Goal: Task Accomplishment & Management: Complete application form

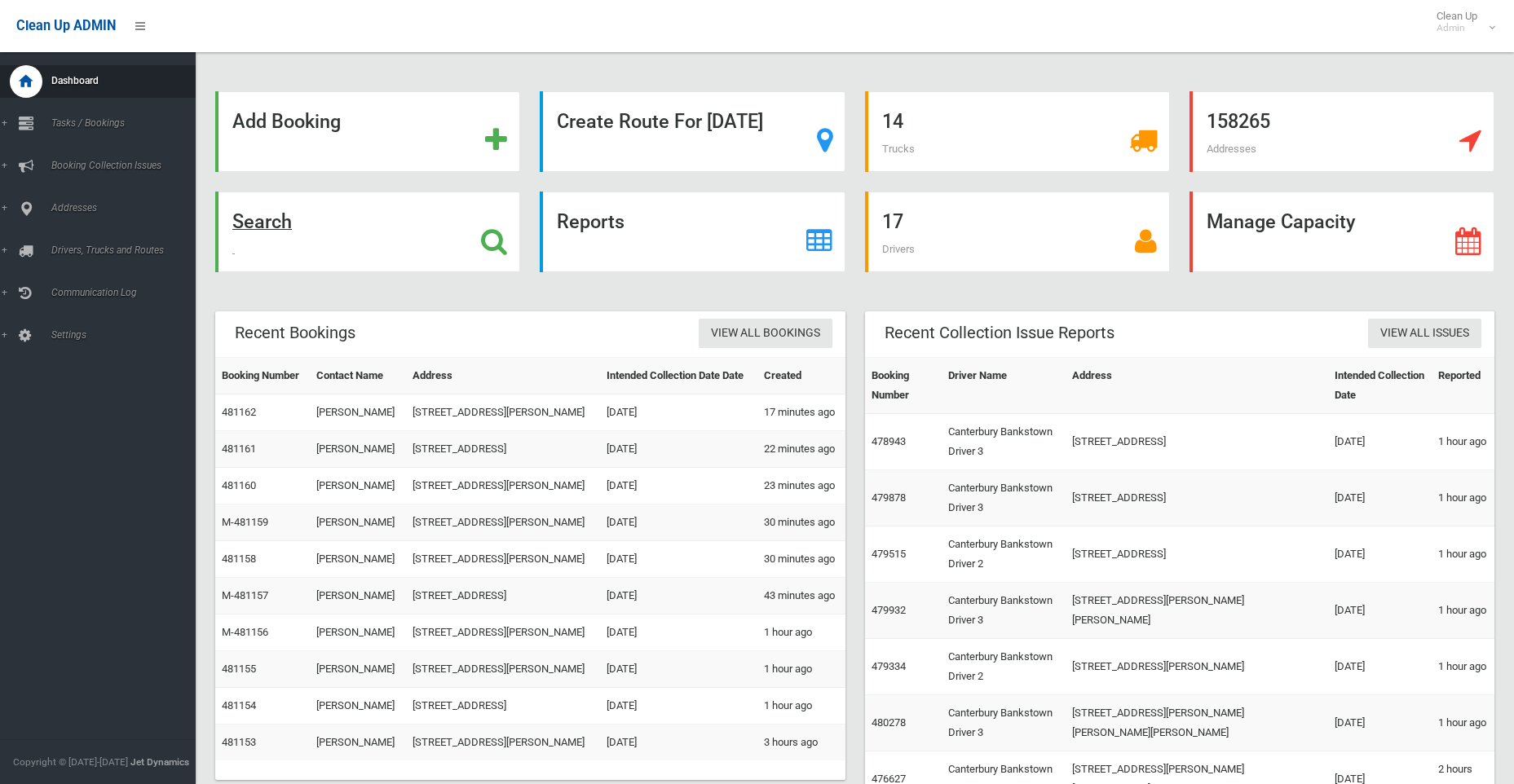
click at [268, 225] on strong "Search" at bounding box center [262, 222] width 59 height 23
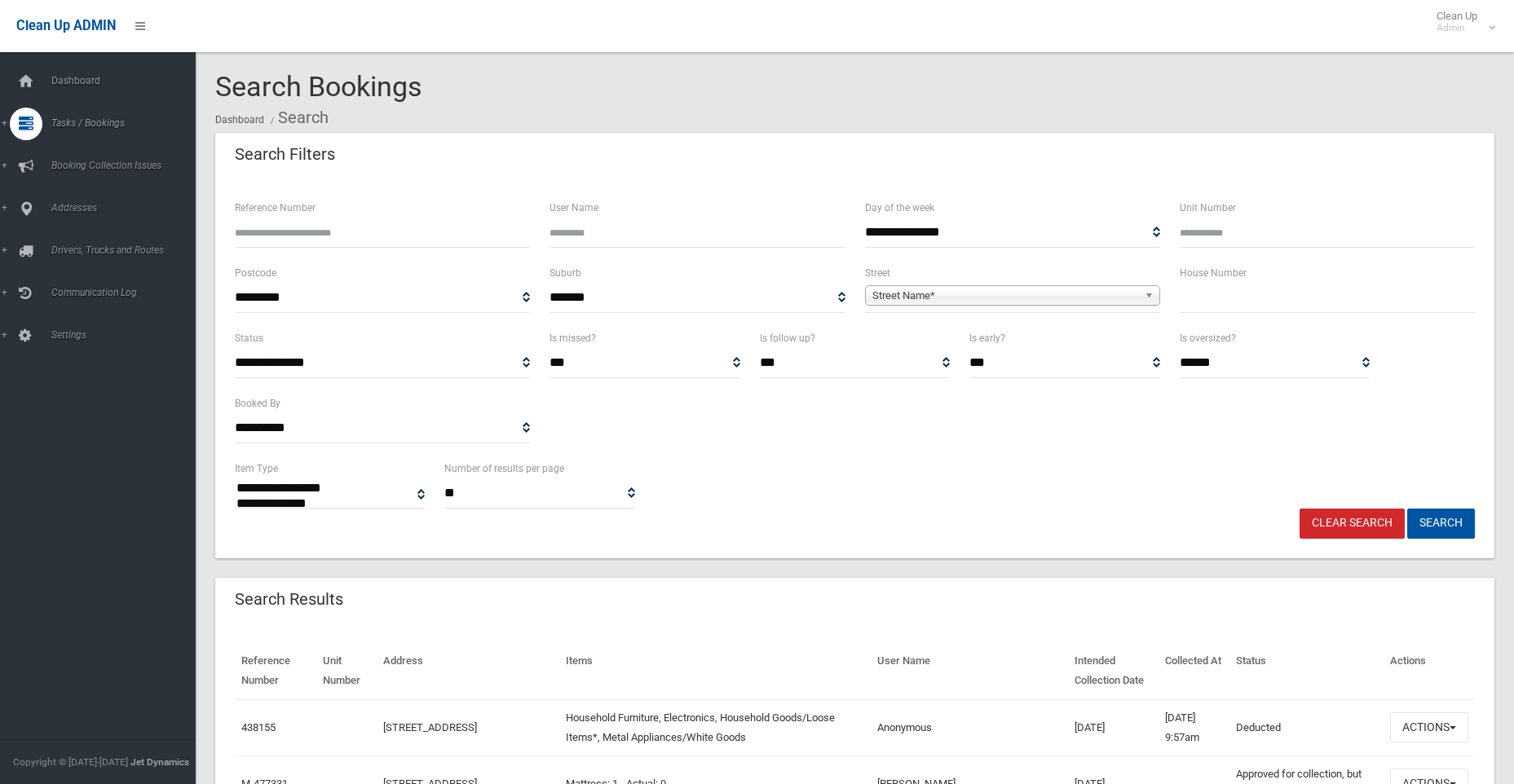
select select
click at [1294, 293] on input "text" at bounding box center [1327, 298] width 295 height 30
type input "**"
click at [958, 298] on span "Street Name*" at bounding box center [1004, 295] width 266 height 20
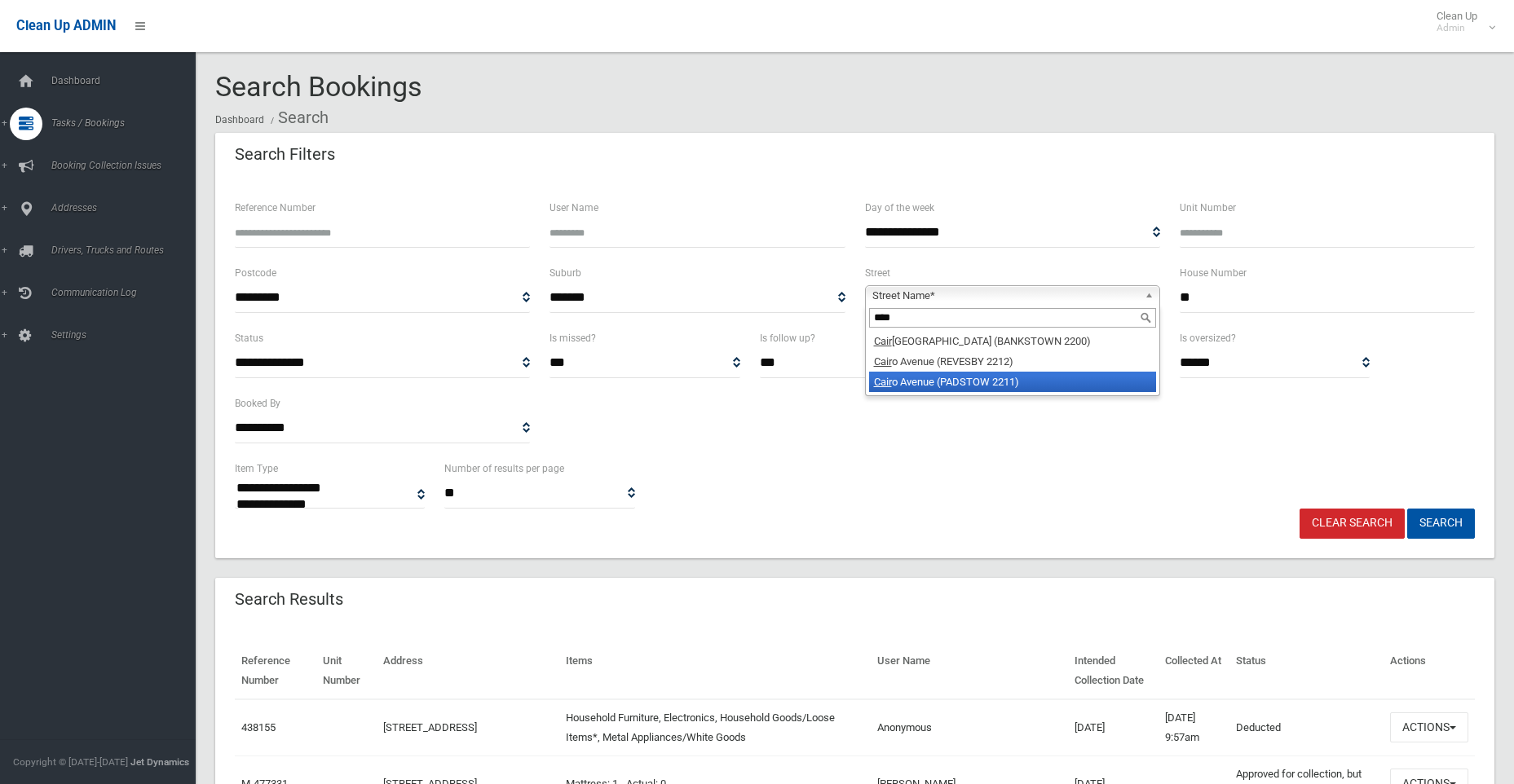
type input "****"
click at [919, 381] on li "Cair o Avenue (PADSTOW 2211)" at bounding box center [1012, 381] width 287 height 20
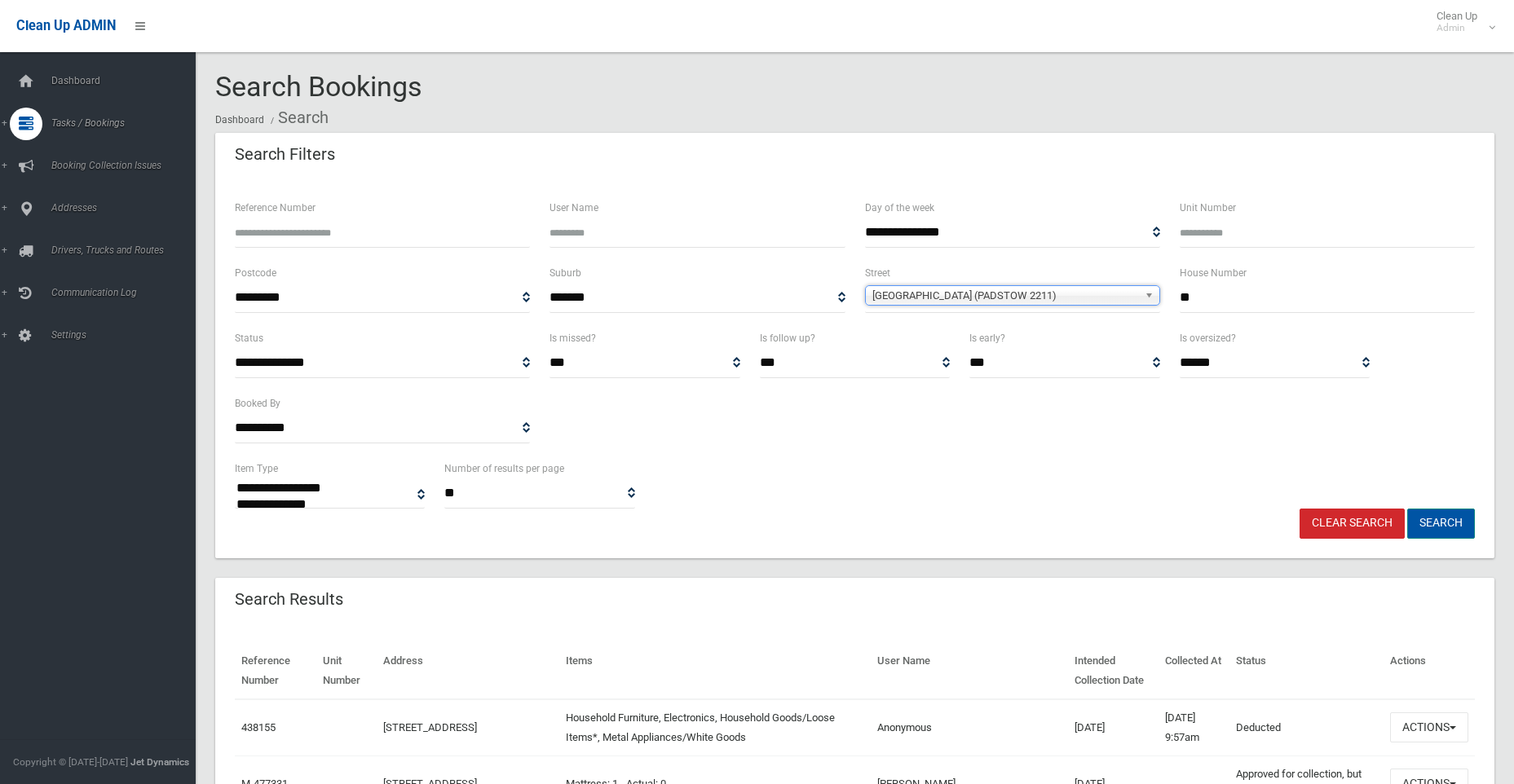
click at [1423, 526] on button "Search" at bounding box center [1440, 524] width 68 height 30
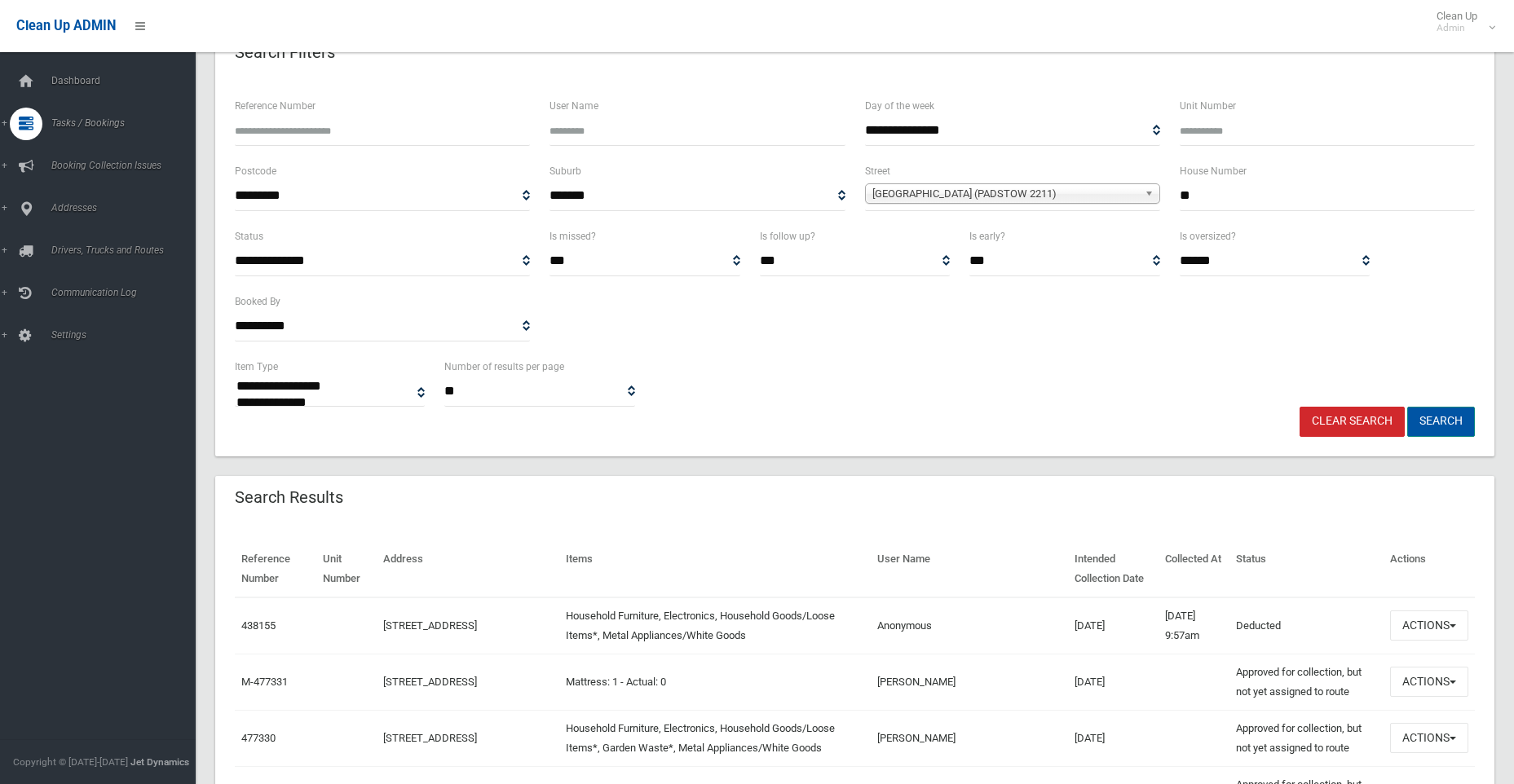
scroll to position [326, 0]
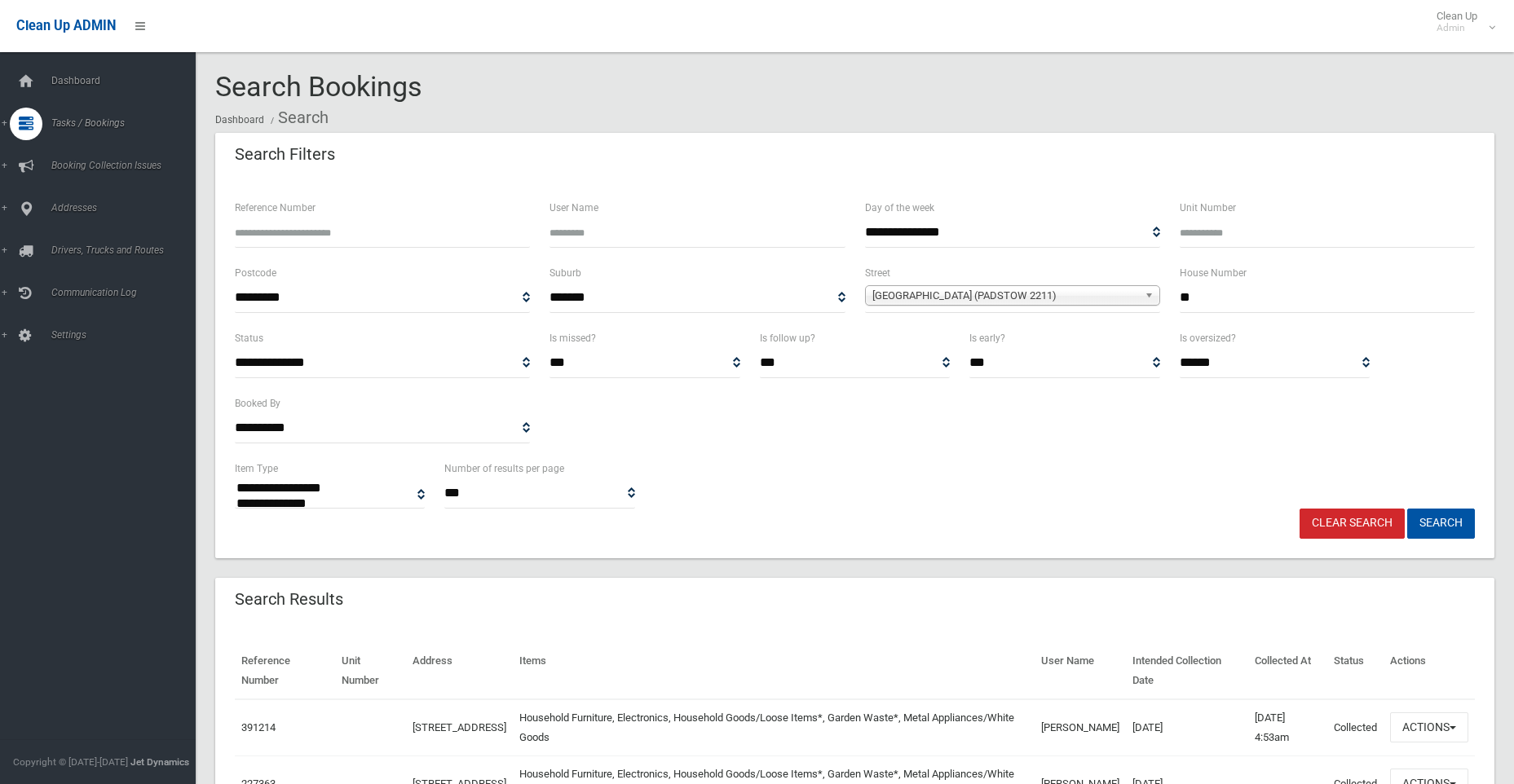
select select
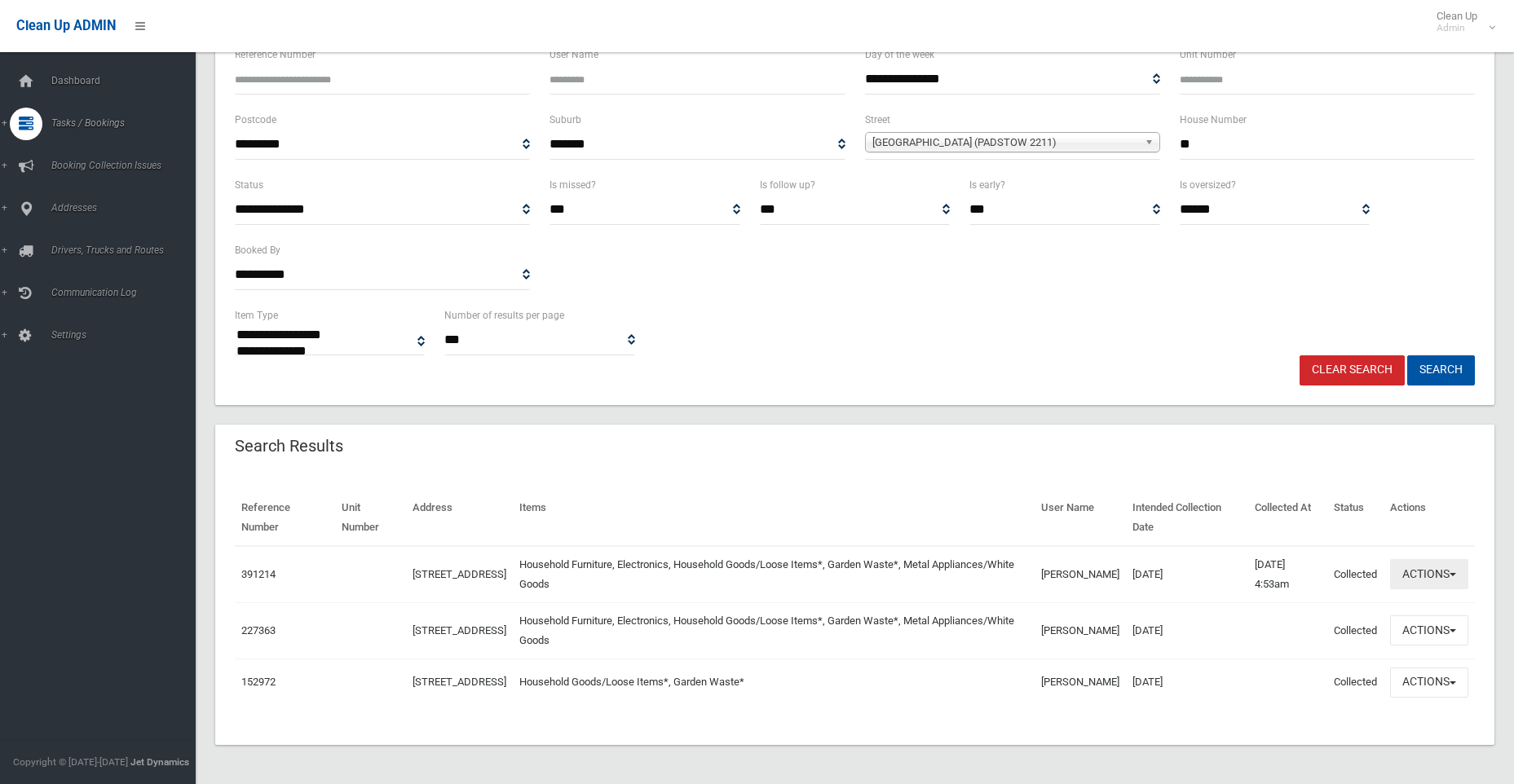
click at [1428, 567] on button "Actions" at bounding box center [1428, 574] width 78 height 30
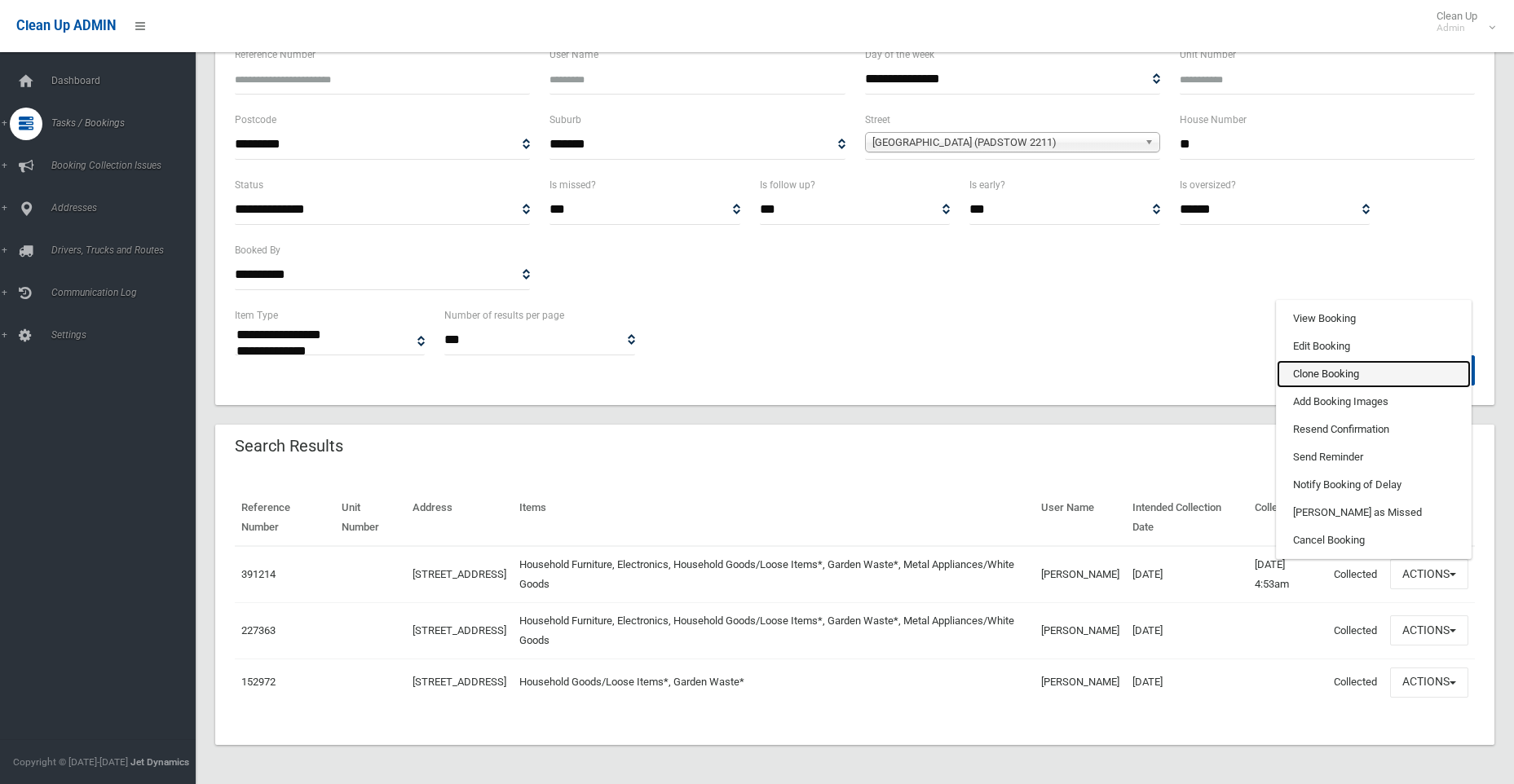
click at [1330, 365] on link "Clone Booking" at bounding box center [1374, 373] width 194 height 28
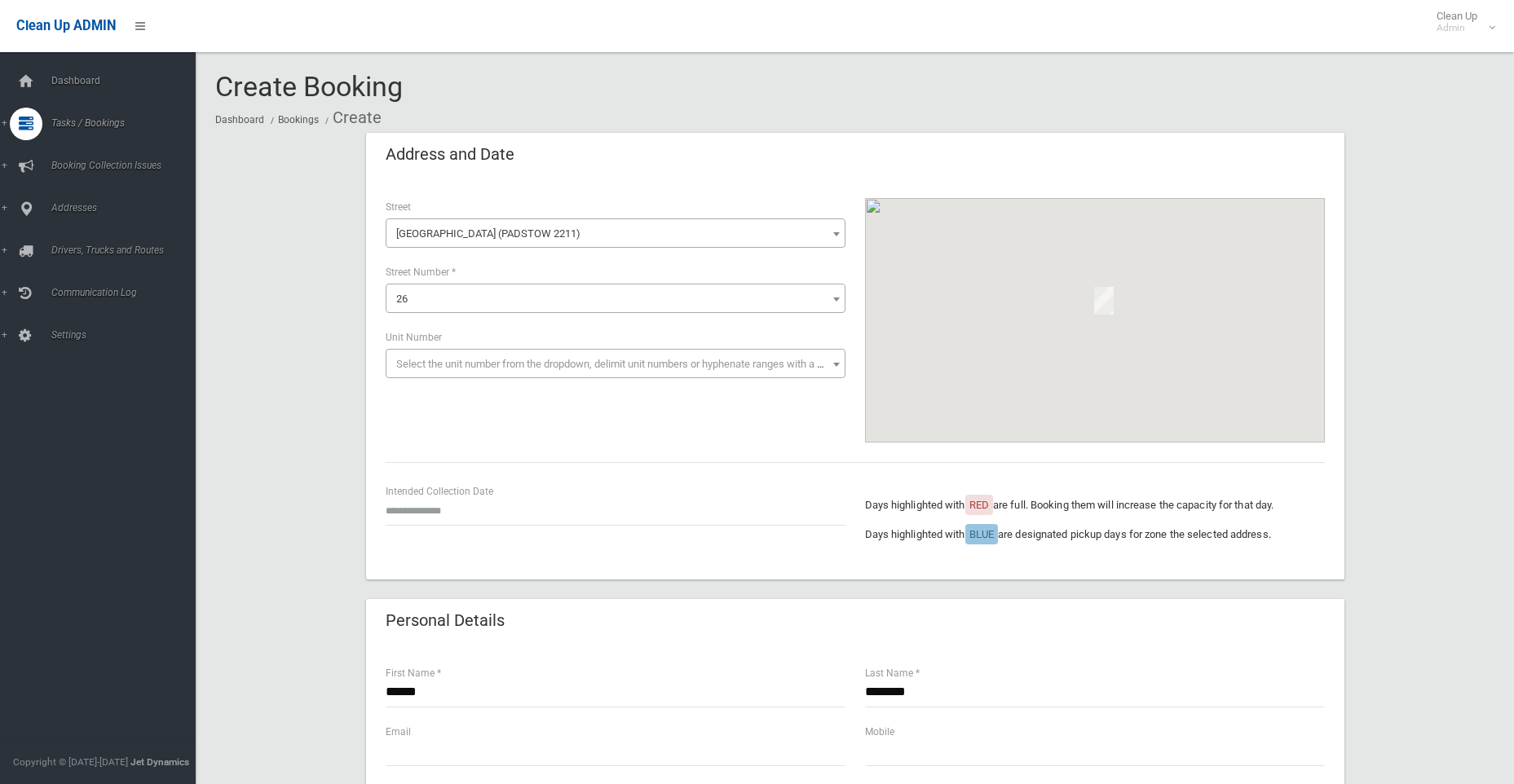
scroll to position [82, 0]
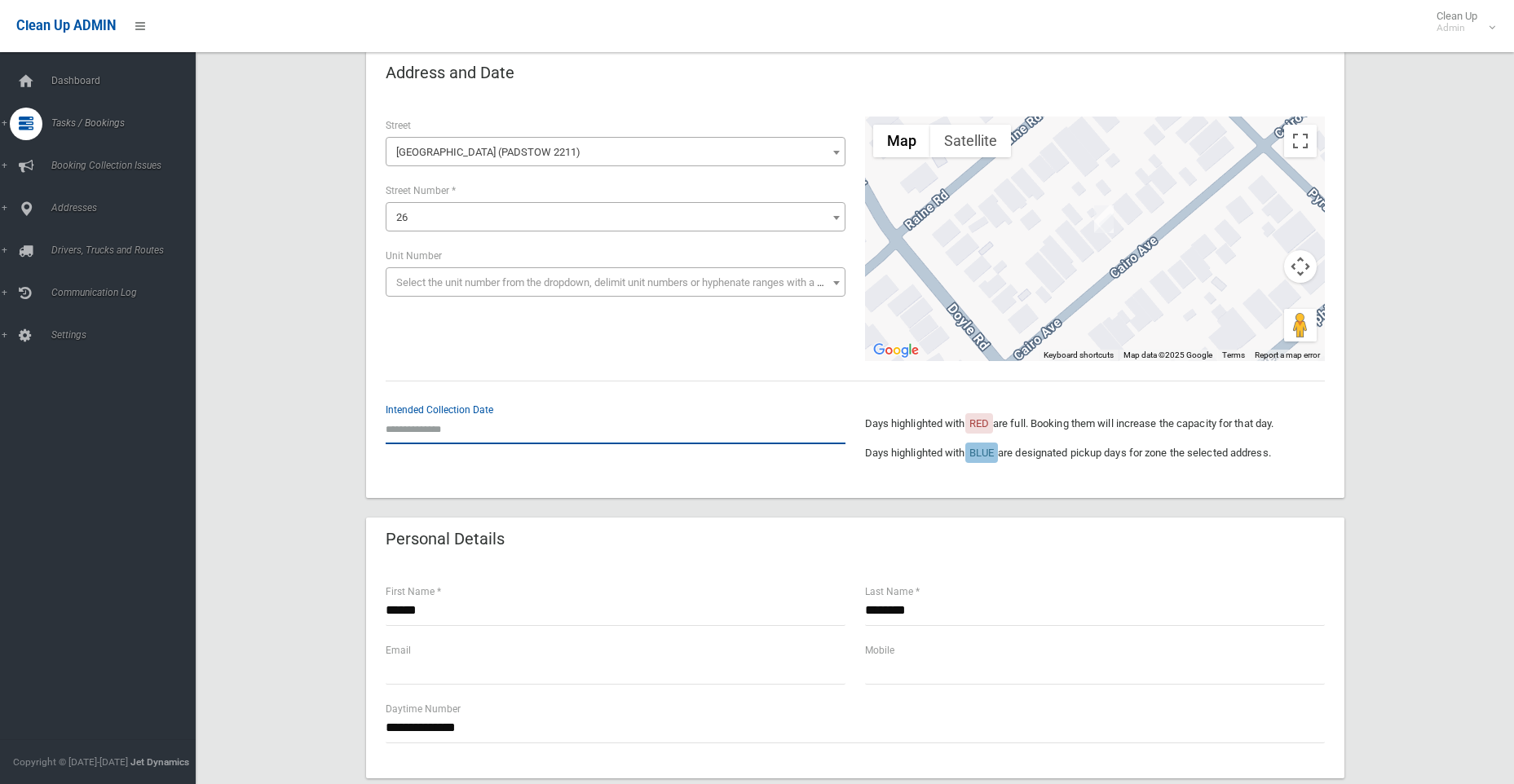
click at [430, 425] on input "text" at bounding box center [616, 430] width 459 height 30
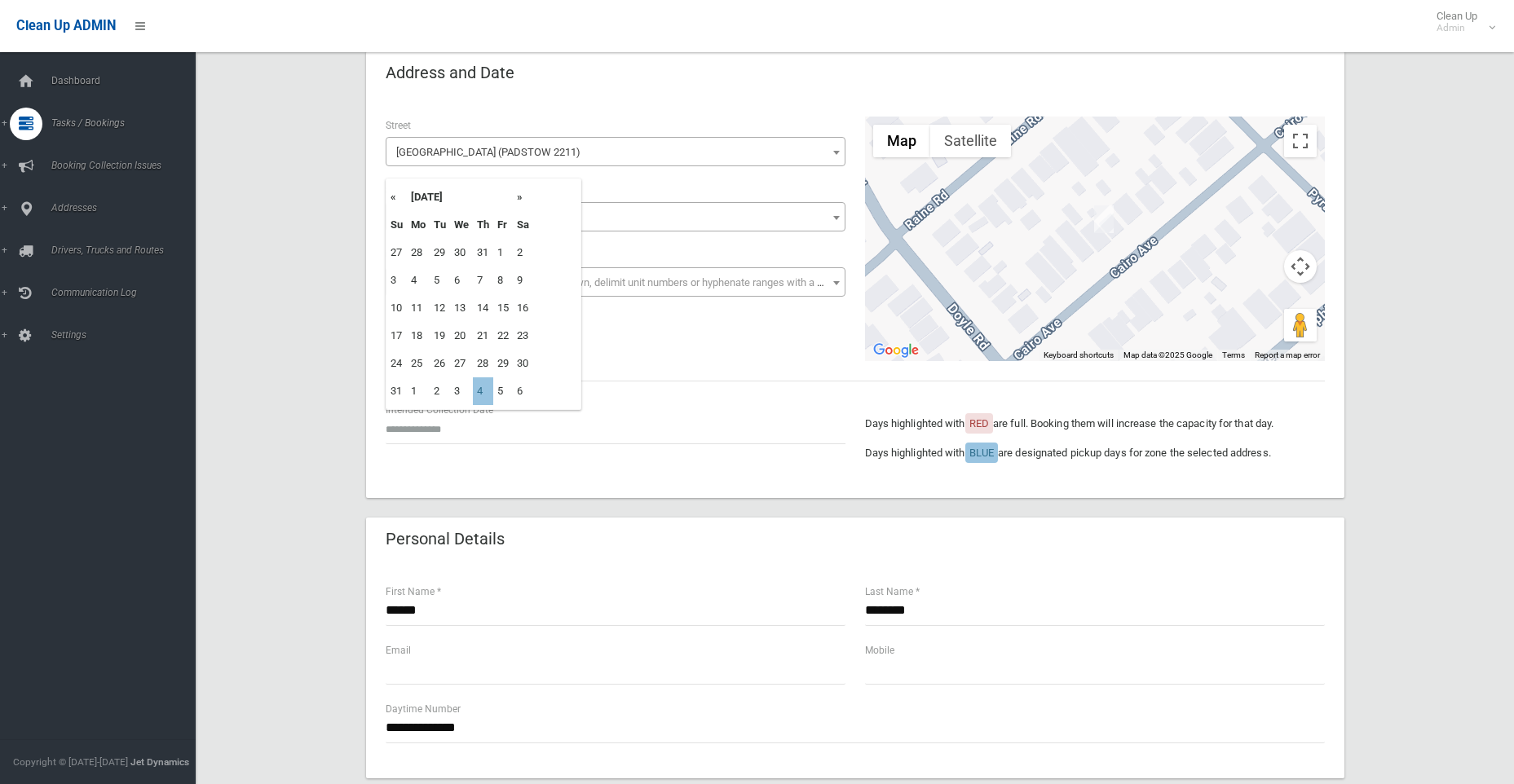
click at [522, 198] on th "»" at bounding box center [522, 196] width 20 height 28
click at [482, 252] on td "4" at bounding box center [482, 252] width 20 height 28
type input "**********"
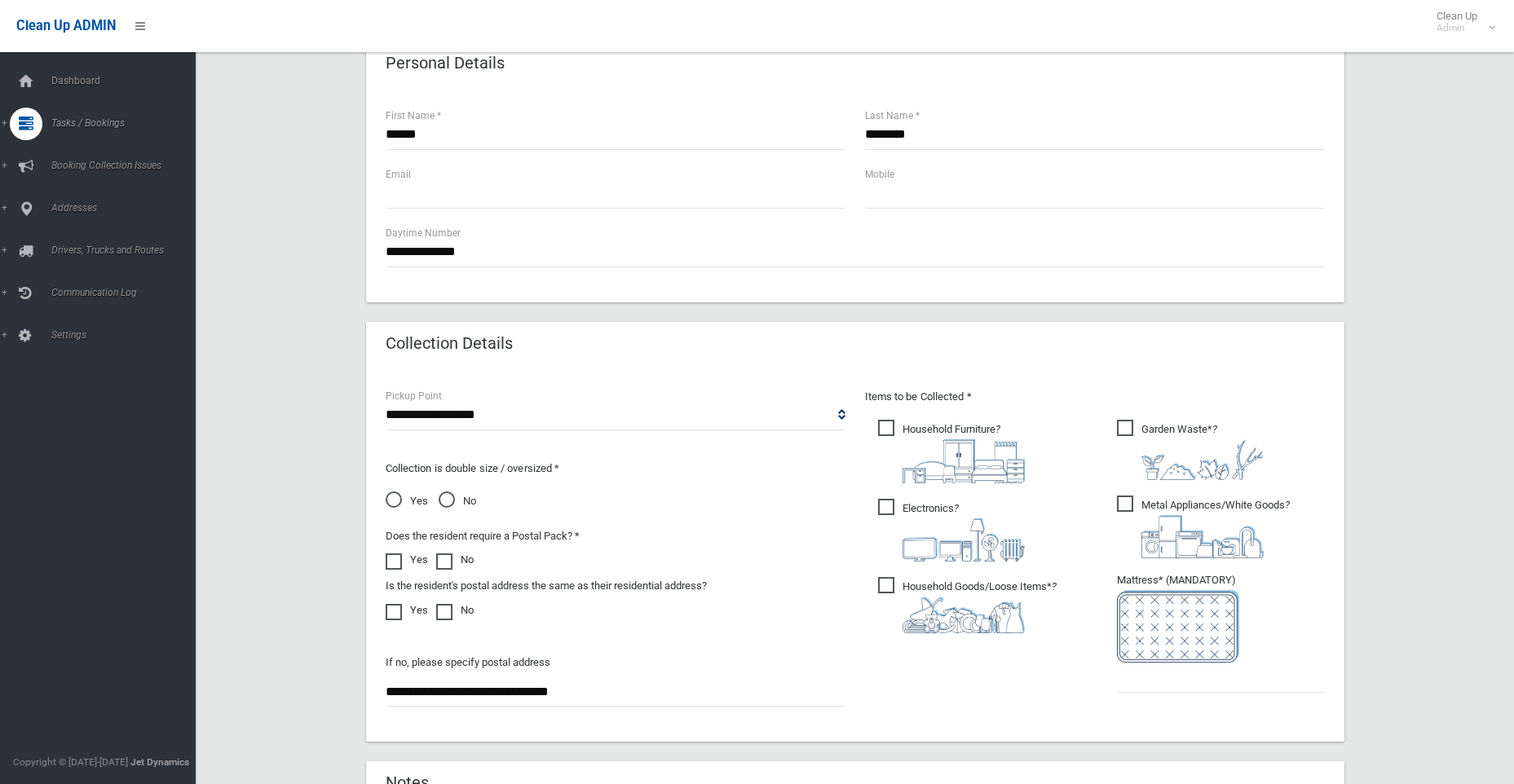
scroll to position [571, 0]
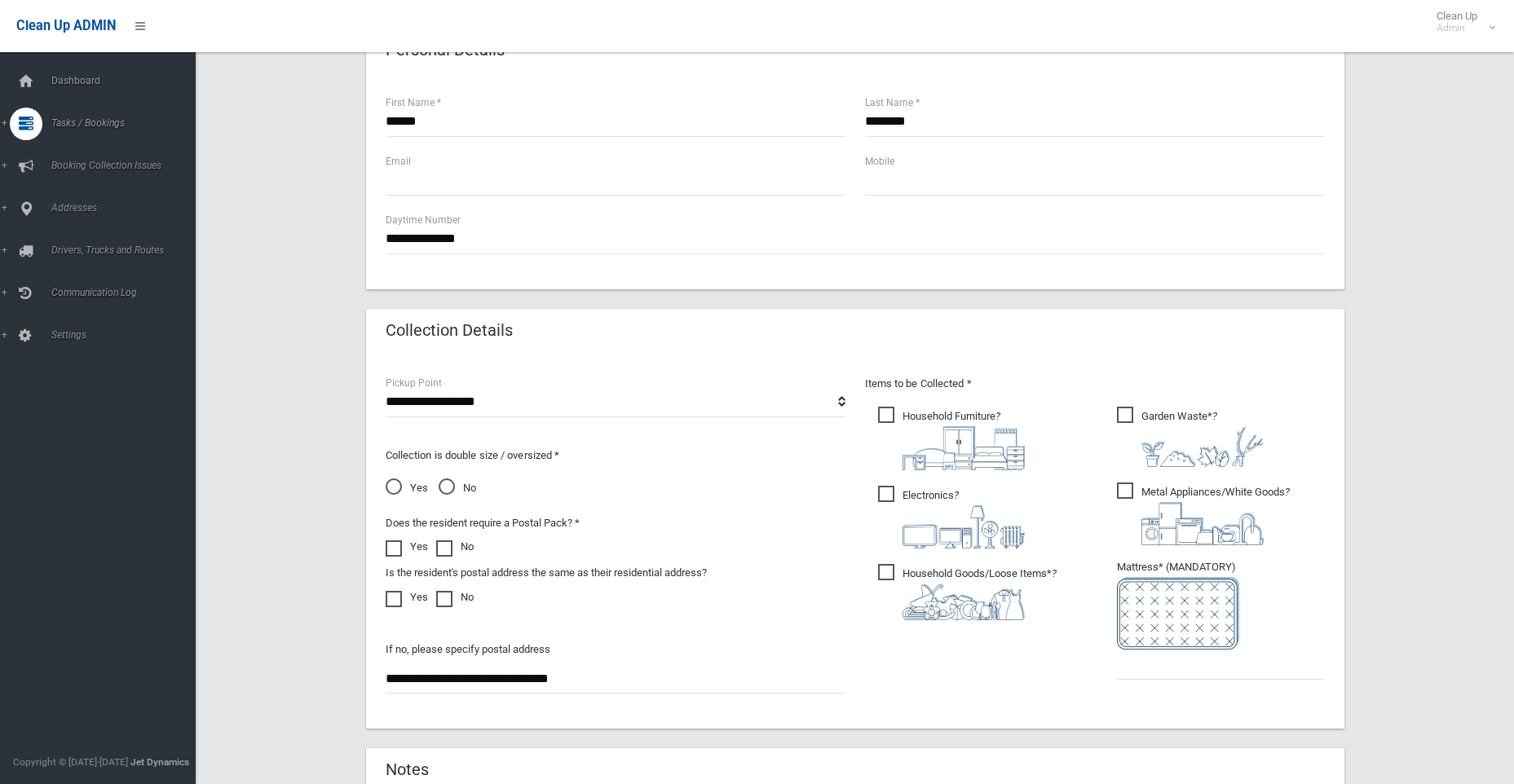
drag, startPoint x: 629, startPoint y: 686, endPoint x: 318, endPoint y: 693, distance: 311.1
click at [318, 693] on div "**********" at bounding box center [855, 273] width 1279 height 1421
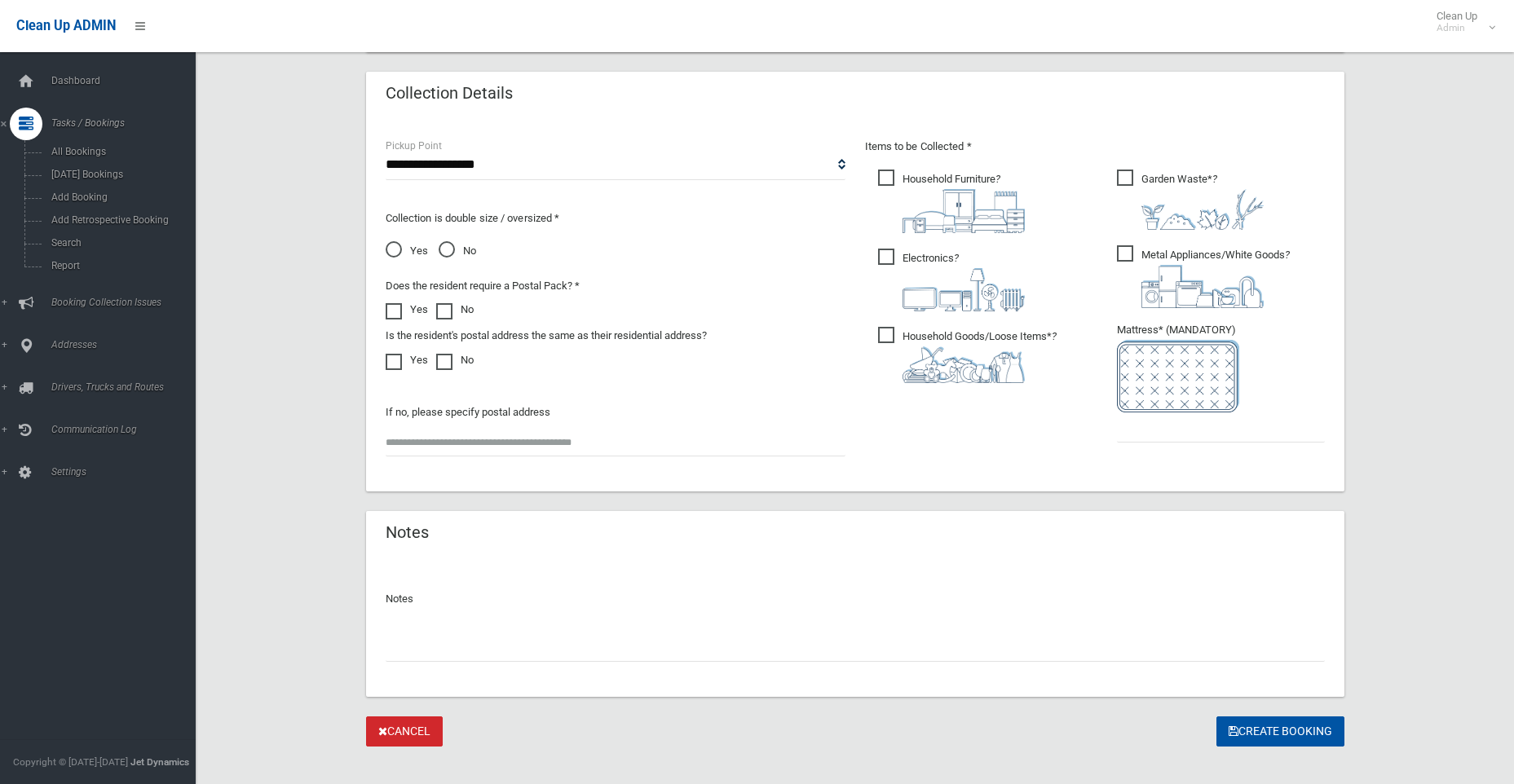
scroll to position [829, 0]
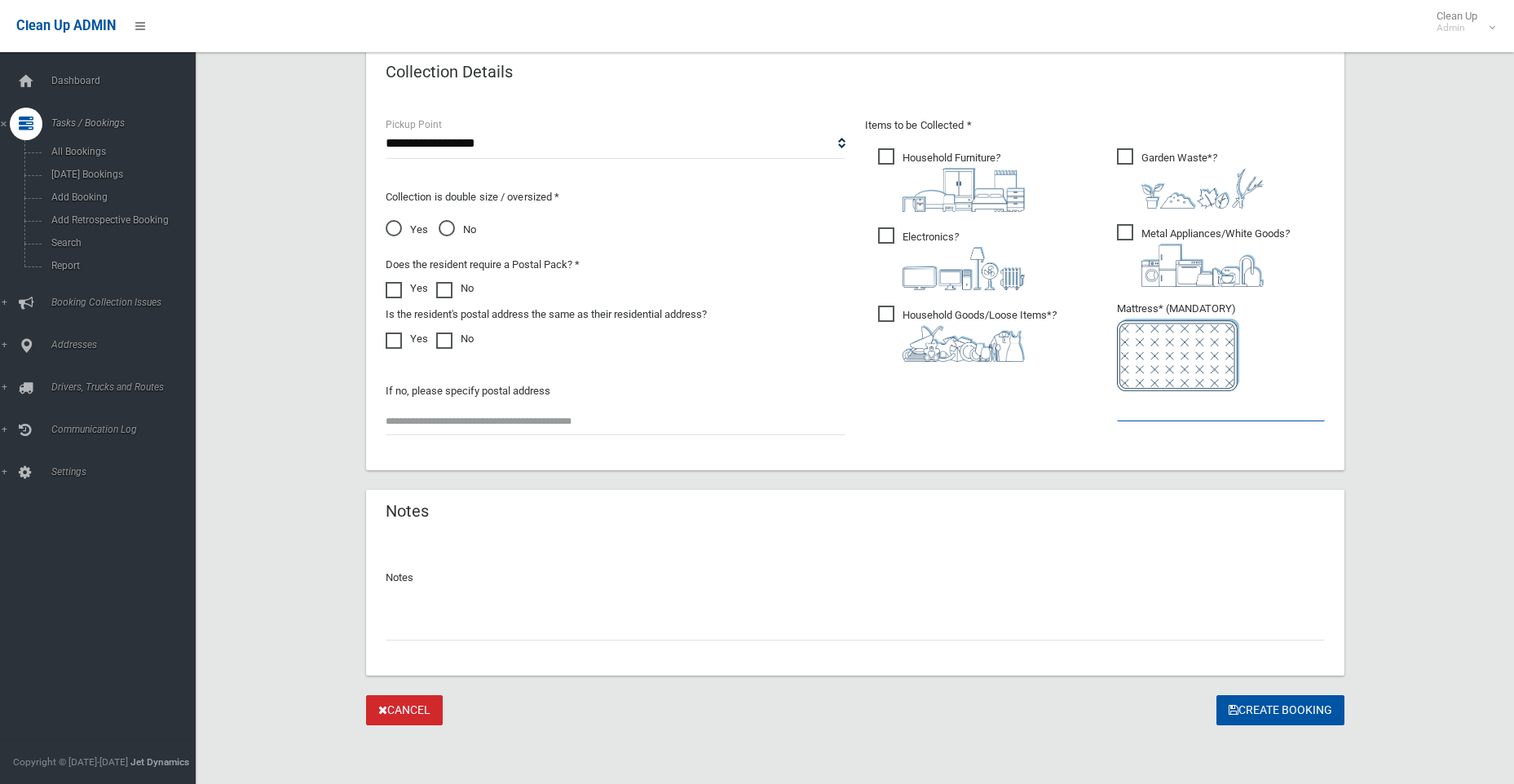
click at [1143, 410] on input "text" at bounding box center [1221, 407] width 208 height 30
type input "*"
click at [1271, 713] on button "Create Booking" at bounding box center [1280, 711] width 128 height 30
